Goal: Information Seeking & Learning: Learn about a topic

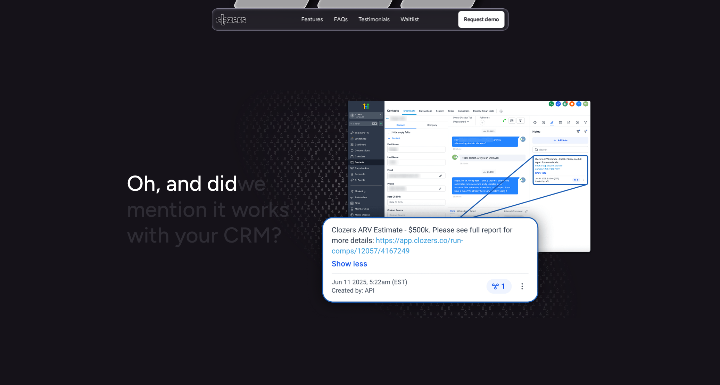
scroll to position [791, 0]
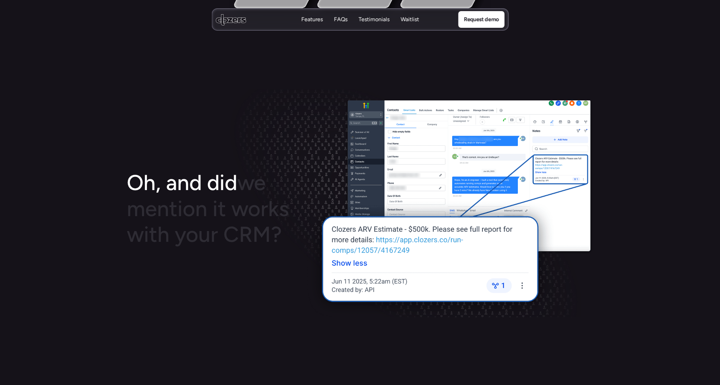
click at [477, 186] on img at bounding box center [448, 208] width 289 height 217
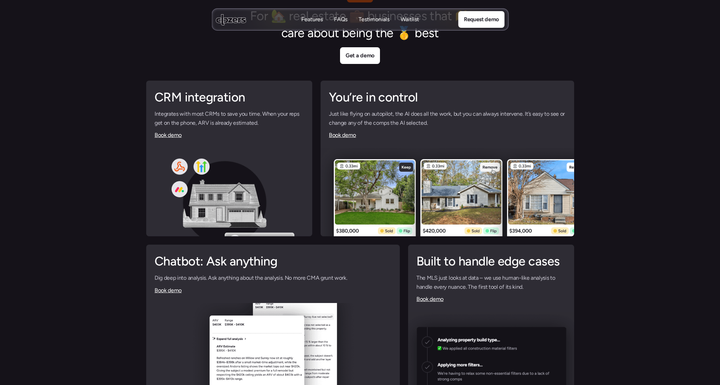
scroll to position [1628, 0]
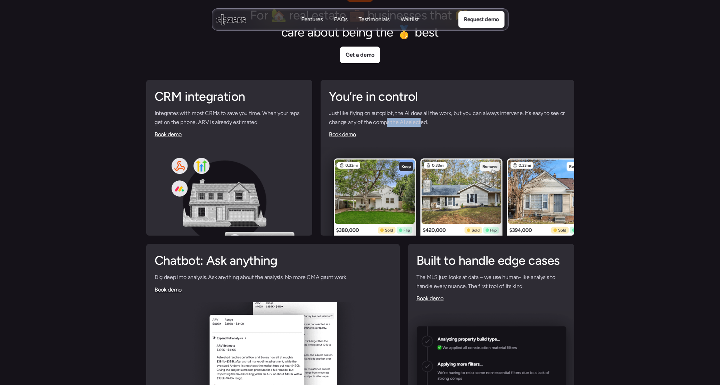
drag, startPoint x: 388, startPoint y: 124, endPoint x: 421, endPoint y: 121, distance: 33.5
click at [421, 121] on p "Just like flying on autopilot, the AI does all the work, but you can always int…" at bounding box center [447, 118] width 237 height 18
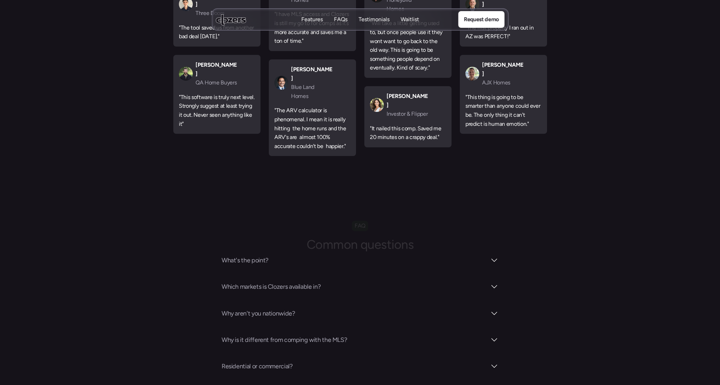
scroll to position [2395, 0]
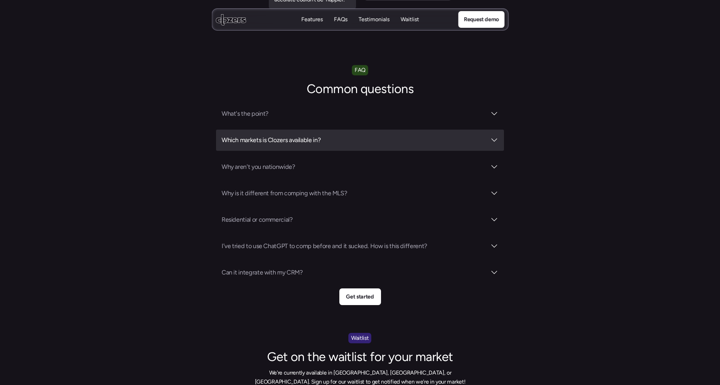
click at [327, 135] on h3 "Which markets is Clozers available in?" at bounding box center [353, 140] width 265 height 10
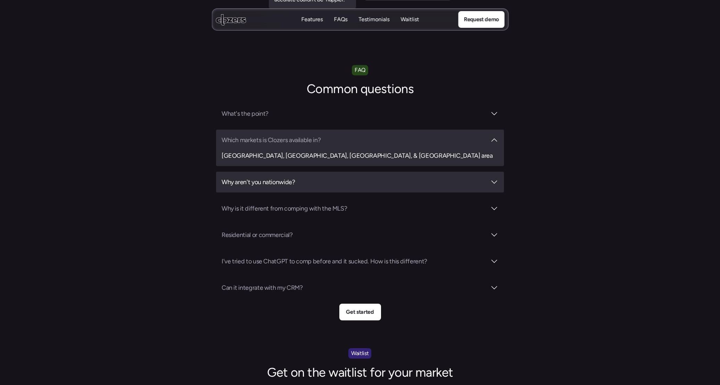
click at [352, 177] on h3 "Why aren't you nationwide?" at bounding box center [353, 182] width 265 height 10
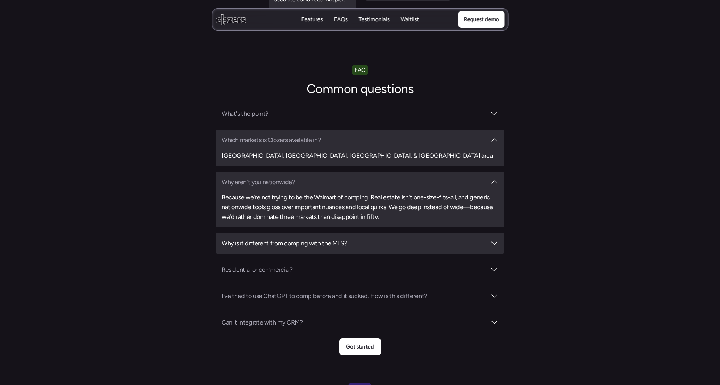
click at [350, 233] on div "Why is it different from comping with the MLS?" at bounding box center [360, 243] width 288 height 21
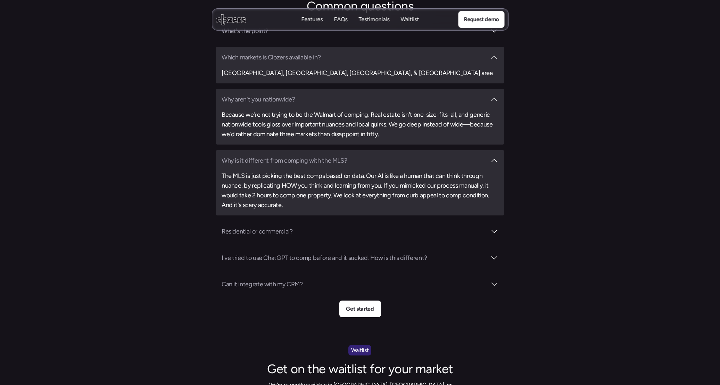
scroll to position [2478, 0]
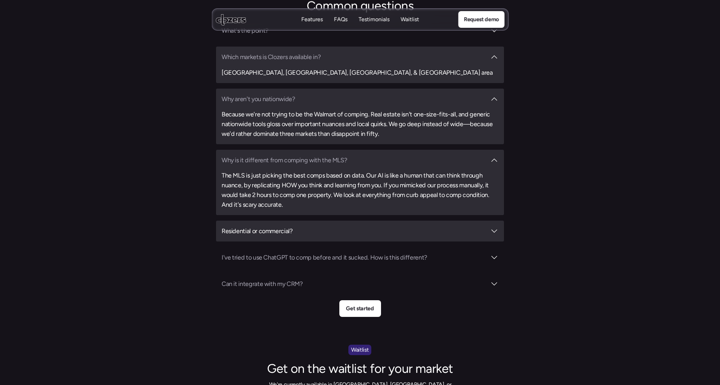
click at [282, 226] on h3 "Residential or commercial?" at bounding box center [353, 231] width 265 height 10
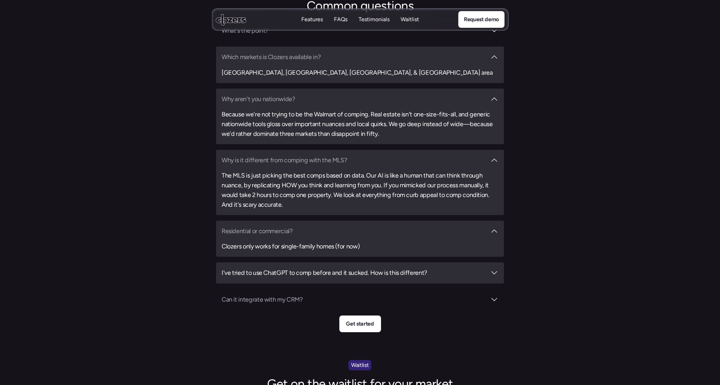
click at [380, 268] on h3 "I've tried to use ChatGPT to comp before and it sucked. How is this different?" at bounding box center [353, 273] width 265 height 10
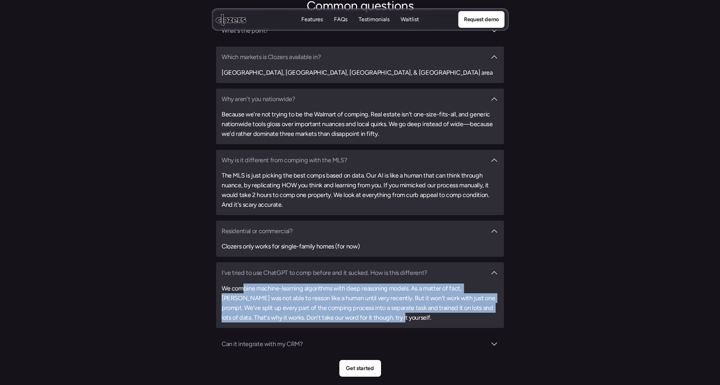
drag, startPoint x: 250, startPoint y: 251, endPoint x: 430, endPoint y: 286, distance: 182.9
click at [430, 286] on h3 "We combine machine-learning algorithms with deep reasoning models. As a matter …" at bounding box center [359, 302] width 277 height 39
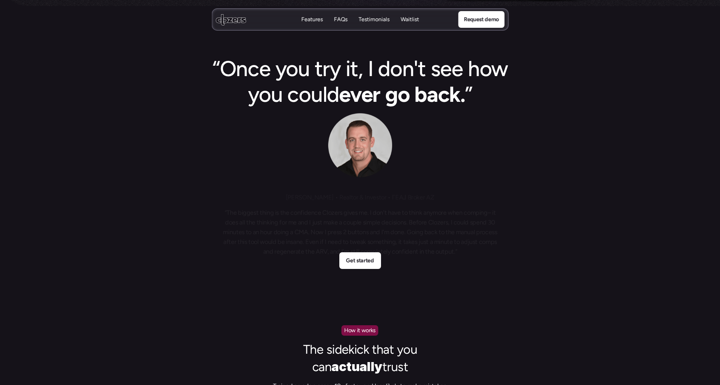
scroll to position [212, 0]
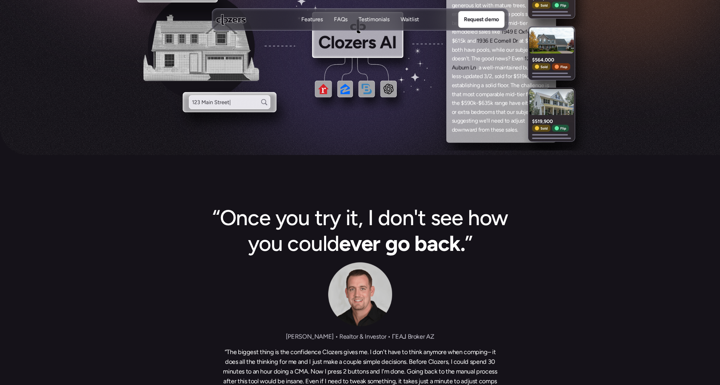
click at [311, 19] on p "Features" at bounding box center [312, 20] width 22 height 8
